Goal: Task Accomplishment & Management: Complete application form

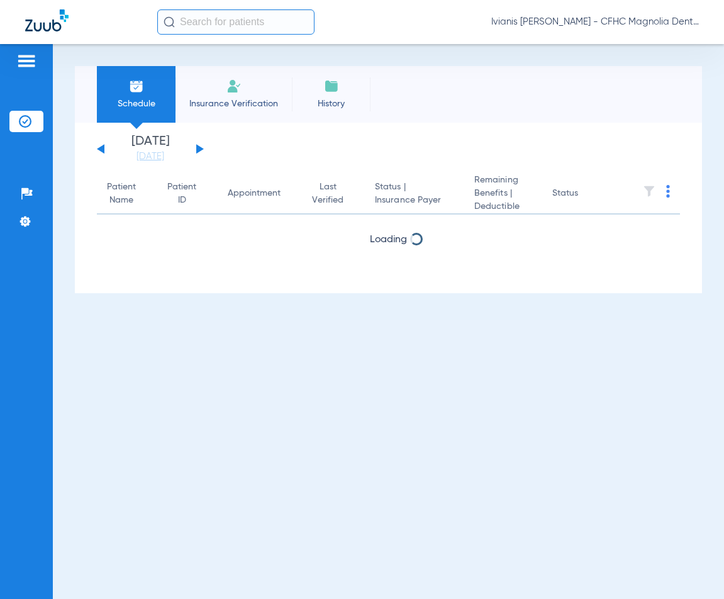
click at [240, 115] on li "Insurance Verification" at bounding box center [234, 94] width 116 height 57
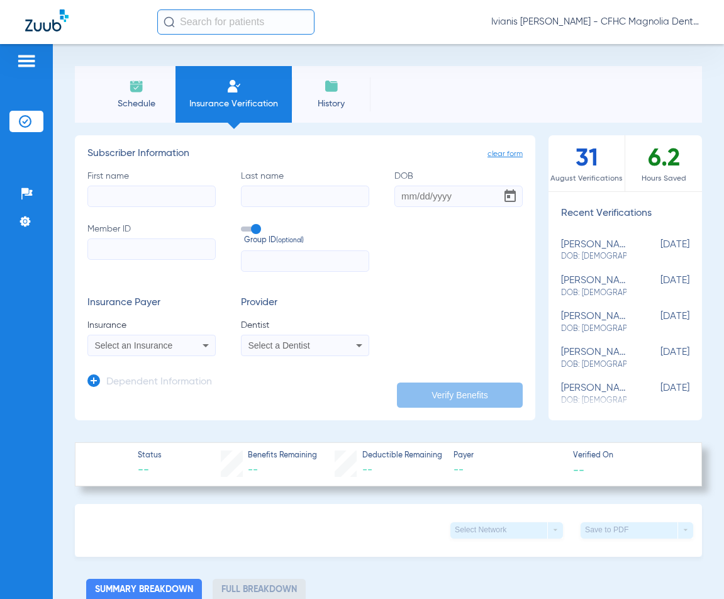
click at [120, 193] on input "First name" at bounding box center [151, 196] width 128 height 21
type input "[PERSON_NAME]"
type input "LUCIN"
type input "[DATE]"
click at [125, 247] on input "Member ID" at bounding box center [151, 249] width 128 height 21
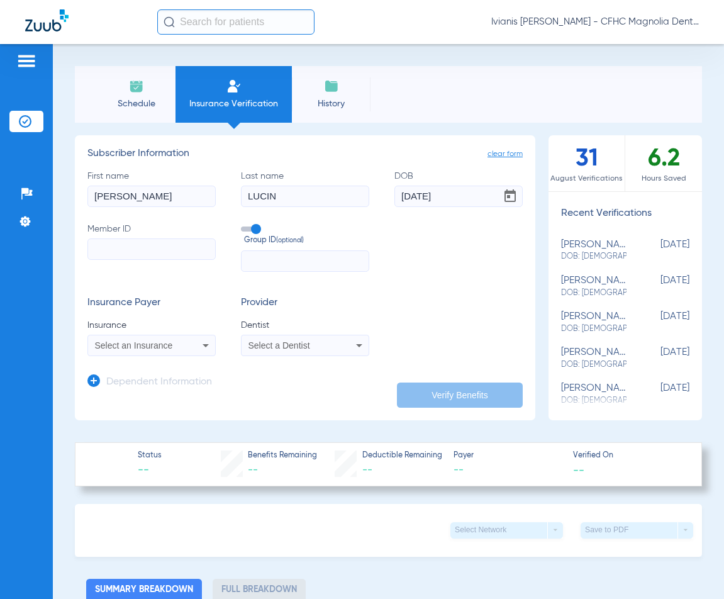
paste input "9677910922"
type input "9677910922"
click at [136, 347] on span "Select an Insurance" at bounding box center [134, 345] width 78 height 10
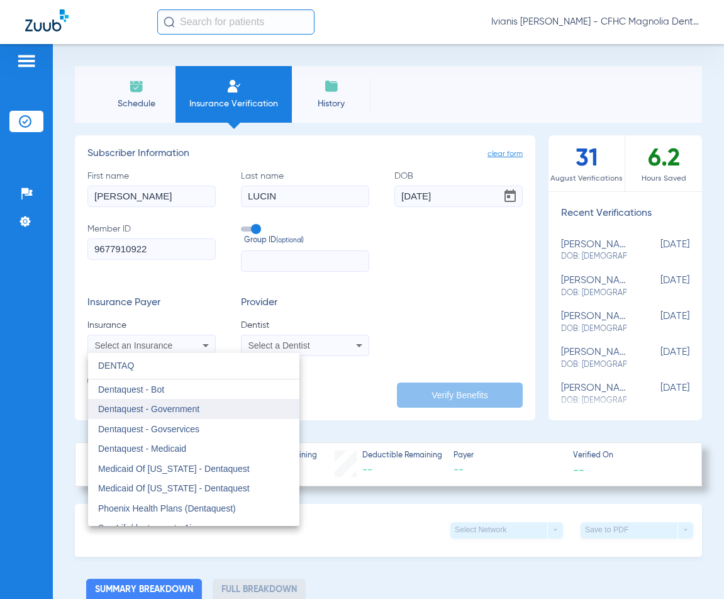
type input "DENTAQ"
click at [188, 410] on span "Dentaquest - Government" at bounding box center [148, 409] width 101 height 10
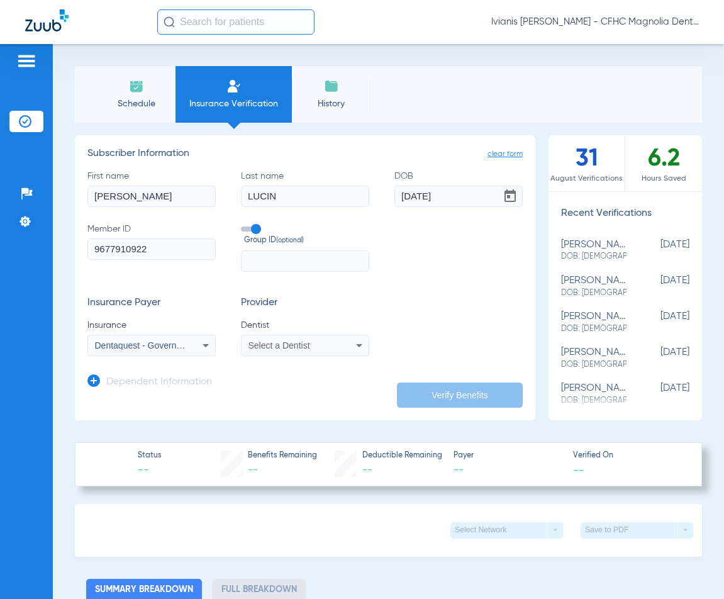
click at [308, 350] on div "Select a Dentist" at bounding box center [305, 345] width 127 height 15
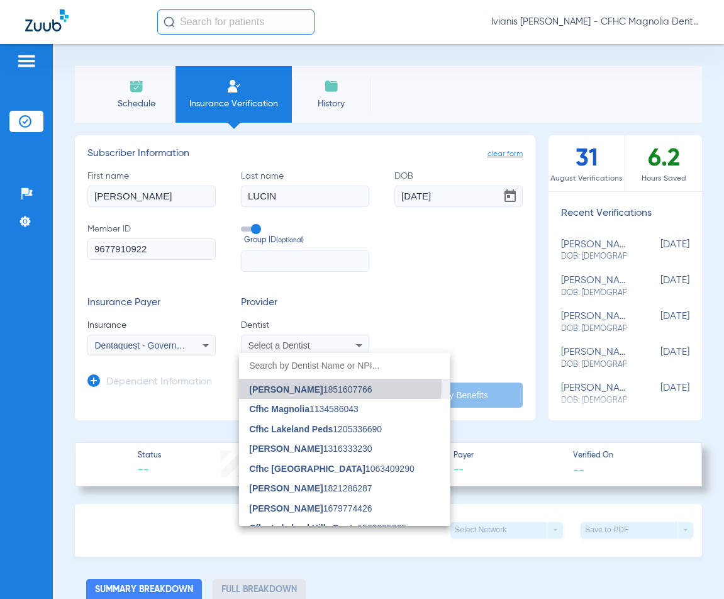
click at [306, 386] on span "[PERSON_NAME]" at bounding box center [286, 389] width 74 height 10
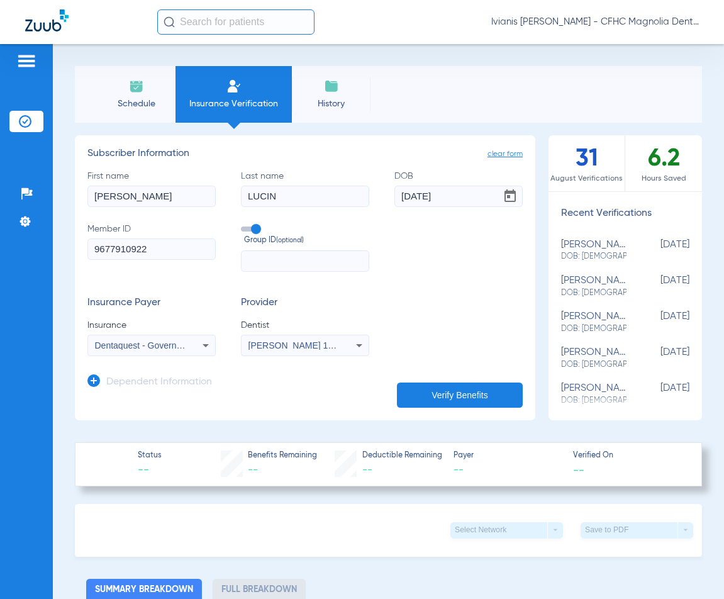
click at [432, 388] on button "Verify Benefits" at bounding box center [460, 395] width 126 height 25
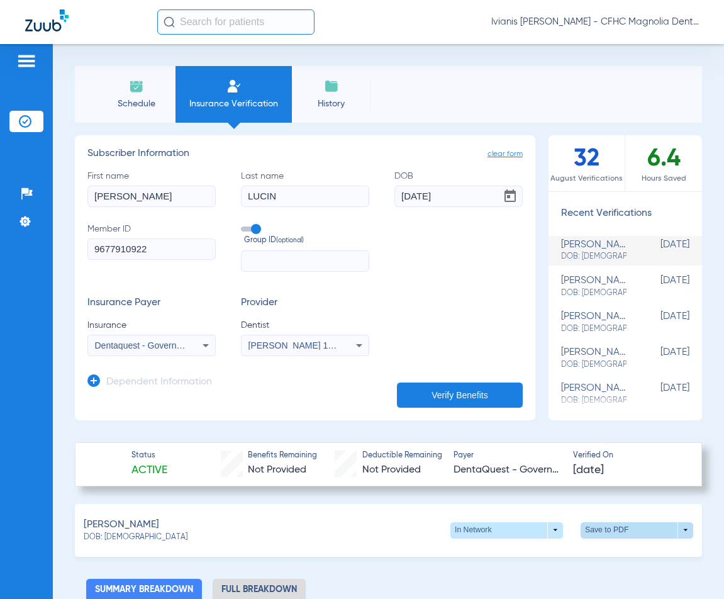
click at [603, 529] on span at bounding box center [637, 530] width 113 height 16
click at [548, 561] on button "insert_drive_file Save to PDF" at bounding box center [520, 553] width 95 height 25
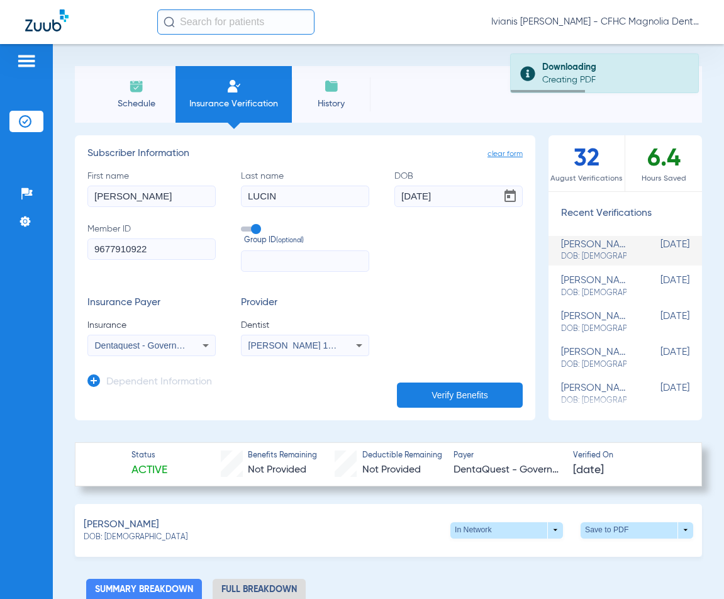
click at [128, 245] on input "9677910922" at bounding box center [151, 249] width 128 height 21
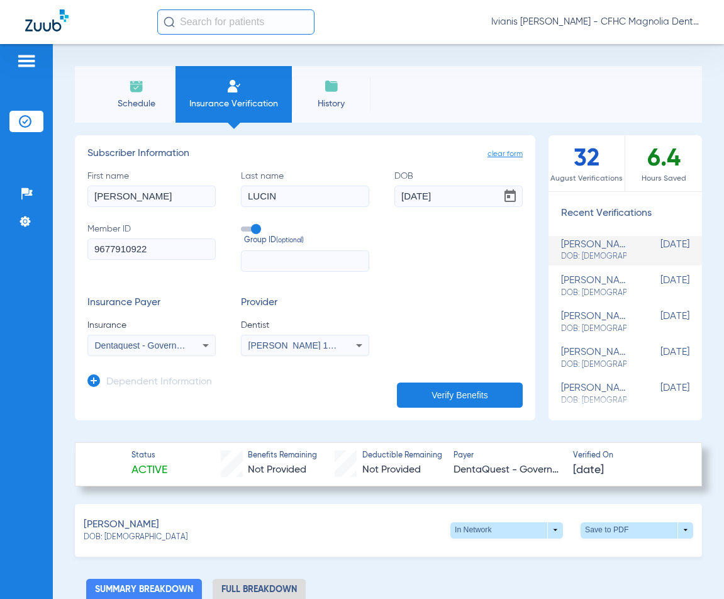
click at [451, 304] on div "Insurance Payer Insurance Dentaquest - Government Provider Dentist [PERSON_NAME…" at bounding box center [304, 326] width 435 height 59
drag, startPoint x: 142, startPoint y: 537, endPoint x: 104, endPoint y: 542, distance: 38.7
click at [104, 542] on div "[PERSON_NAME]: [DEMOGRAPHIC_DATA] In Network arrow_drop_down Save to PDF arrow_…" at bounding box center [388, 530] width 627 height 53
copy span "[DATE]"
click at [685, 61] on div "Schedule Insurance Verification History Last Appt. Sync Time: [DATE] - 08:55 AM…" at bounding box center [388, 321] width 671 height 555
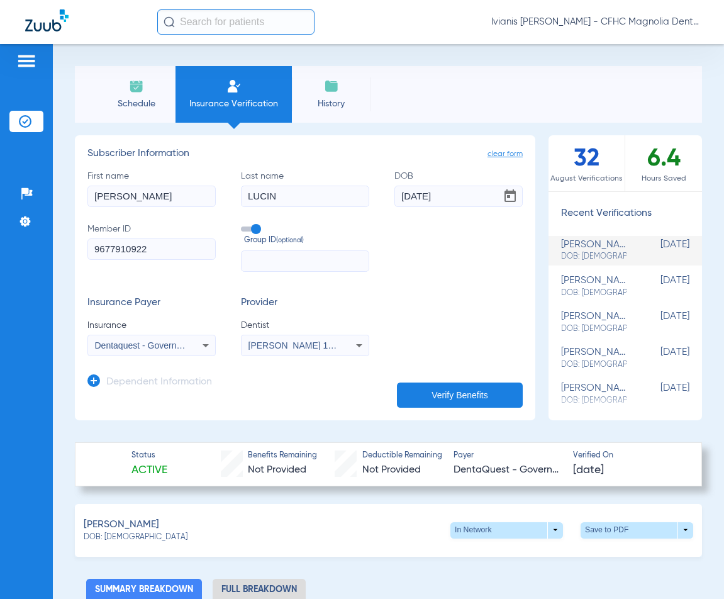
click at [170, 244] on input "9677910922" at bounding box center [151, 249] width 128 height 21
paste input "504357733"
type input "9504357733"
click at [176, 349] on span "Dentaquest - Government" at bounding box center [145, 345] width 101 height 10
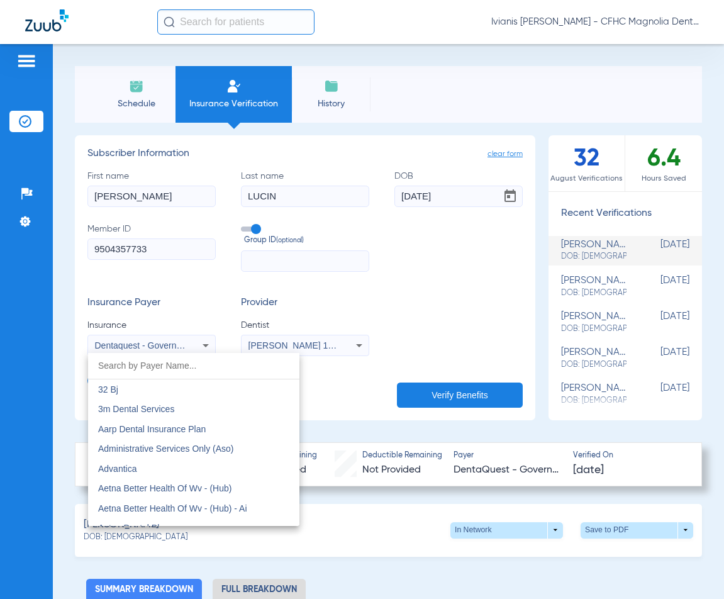
scroll to position [3620, 0]
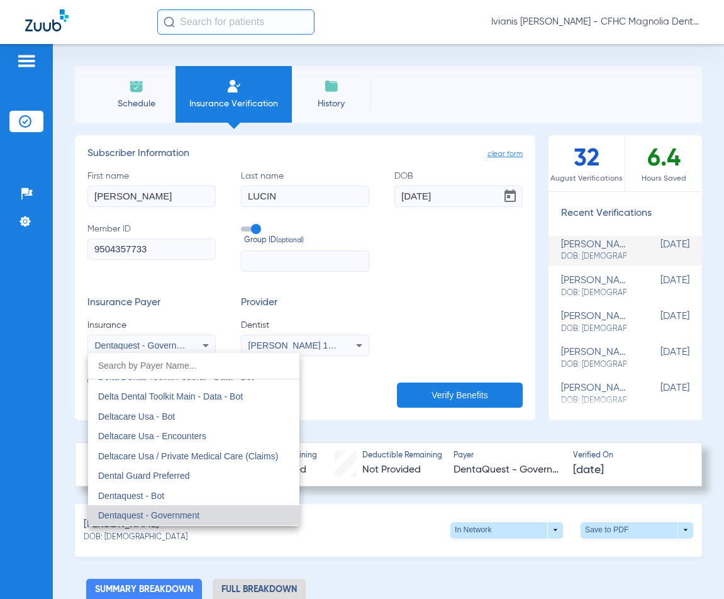
click at [164, 198] on div at bounding box center [362, 299] width 724 height 599
click at [164, 198] on input "[PERSON_NAME]" at bounding box center [151, 196] width 128 height 21
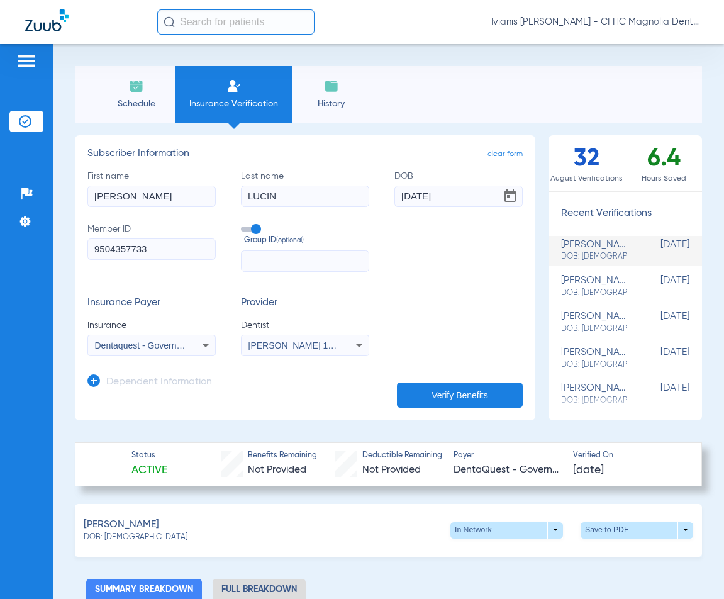
type input "[PERSON_NAME]"
click at [448, 195] on input "[DATE]" at bounding box center [459, 196] width 128 height 21
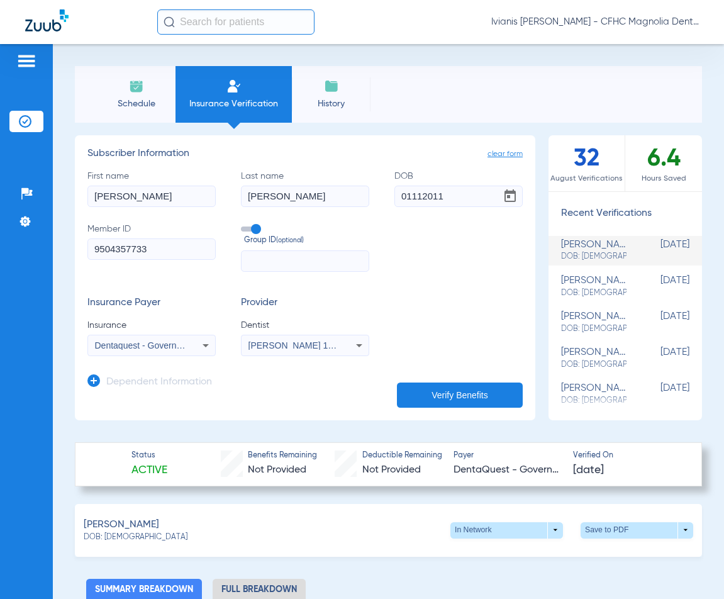
type input "[DATE]"
click at [442, 259] on div "First name [PERSON_NAME] Last name [PERSON_NAME] [DEMOGRAPHIC_DATA] Member ID 9…" at bounding box center [304, 221] width 435 height 102
click at [454, 393] on button "Verify Benefits" at bounding box center [460, 395] width 126 height 25
click at [622, 530] on span at bounding box center [637, 530] width 30 height 30
click at [530, 562] on button "insert_drive_file Save to PDF" at bounding box center [520, 553] width 95 height 25
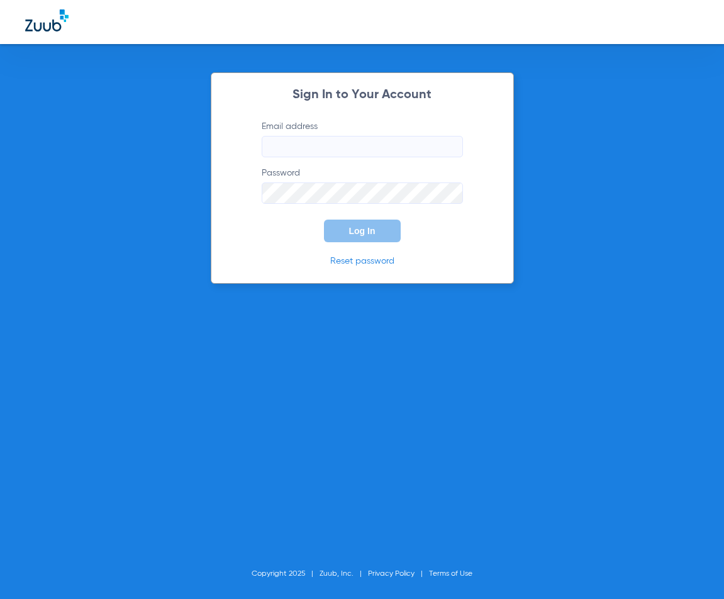
type input "[EMAIL_ADDRESS][DOMAIN_NAME]"
click at [365, 228] on span "Log In" at bounding box center [362, 231] width 26 height 10
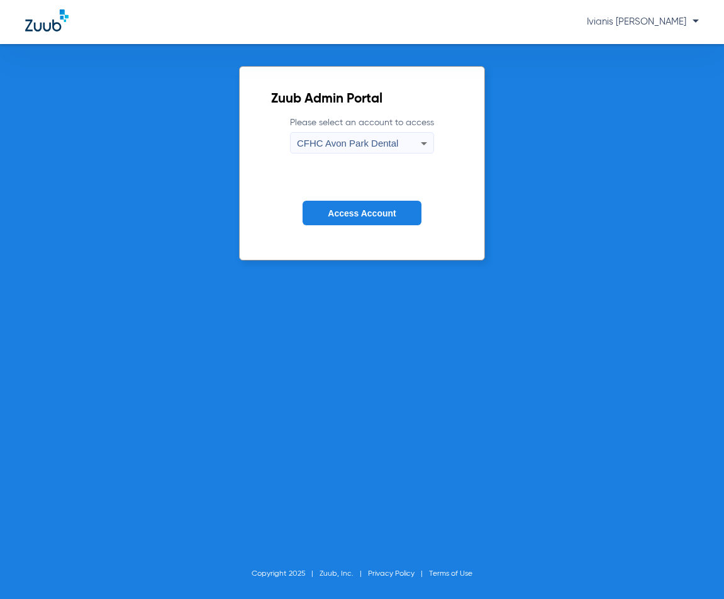
click at [371, 134] on div "CFHC Avon Park Dental" at bounding box center [359, 143] width 124 height 21
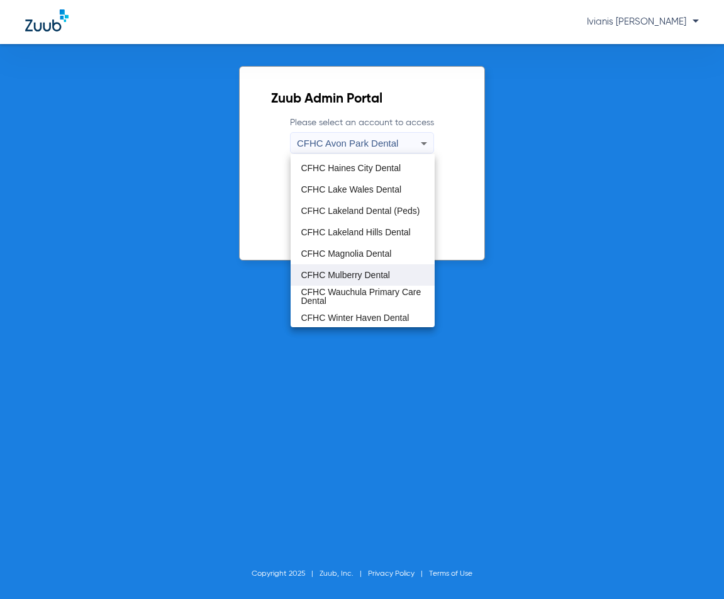
scroll to position [84, 0]
click at [356, 252] on span "CFHC Magnolia Dental" at bounding box center [346, 252] width 91 height 9
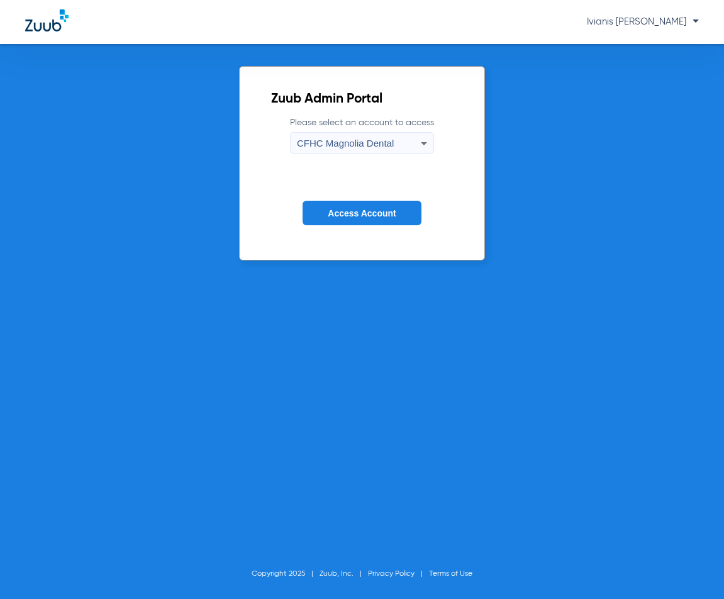
click at [355, 216] on span "Access Account" at bounding box center [362, 213] width 68 height 10
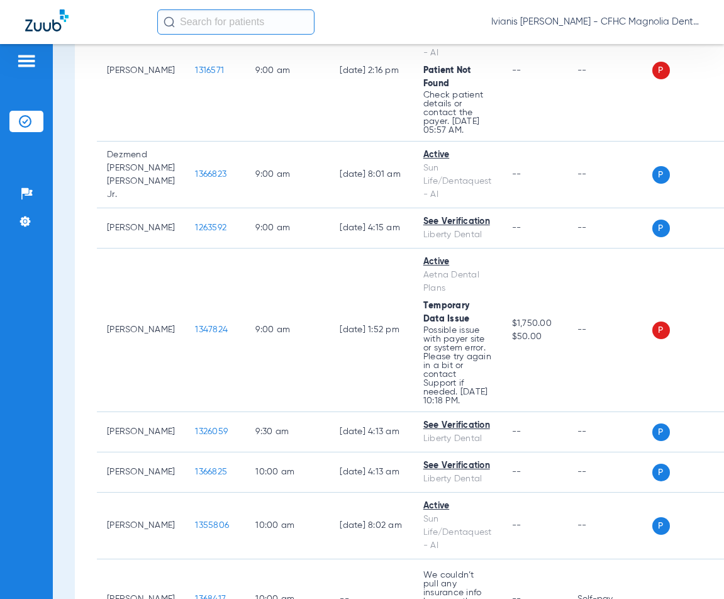
scroll to position [503, 0]
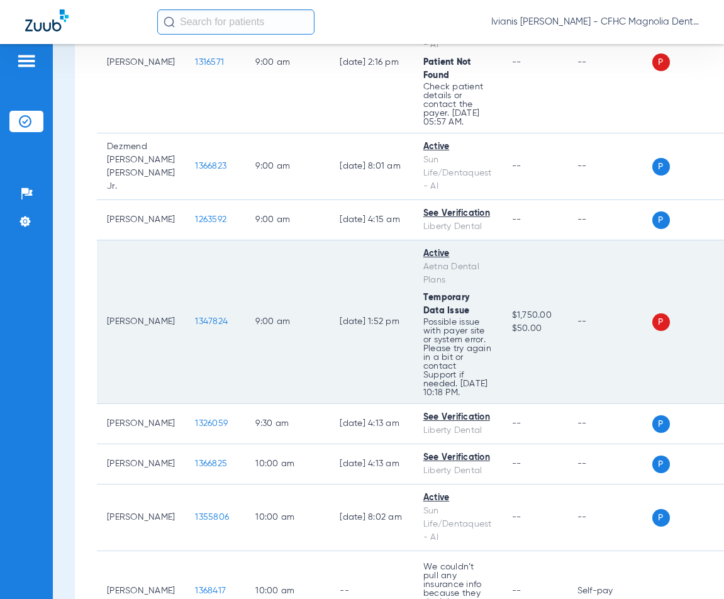
click at [195, 326] on span "1347824" at bounding box center [211, 321] width 33 height 9
